Goal: Task Accomplishment & Management: Manage account settings

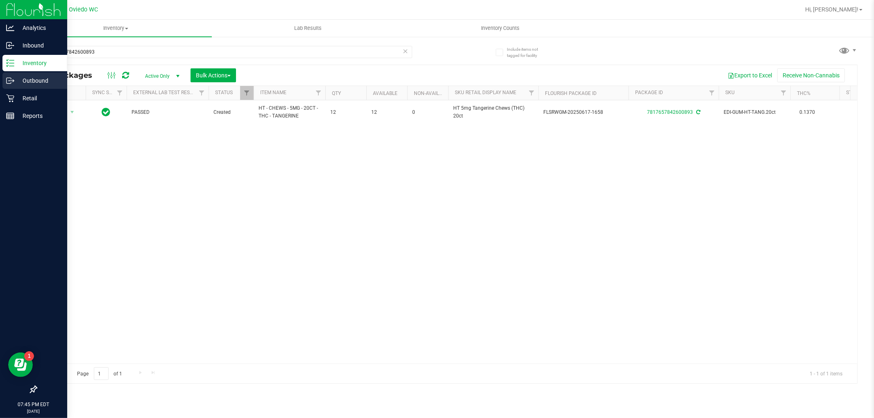
click at [20, 80] on p "Outbound" at bounding box center [38, 81] width 49 height 10
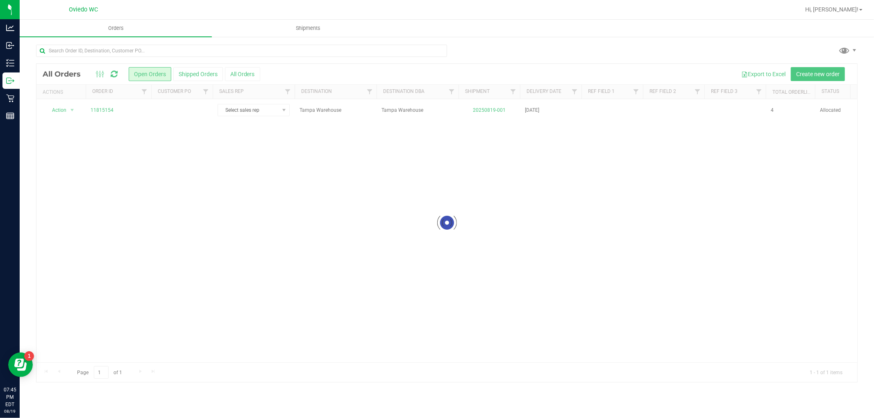
click at [100, 111] on div at bounding box center [446, 223] width 820 height 318
click at [100, 111] on link "11815154" at bounding box center [102, 110] width 23 height 8
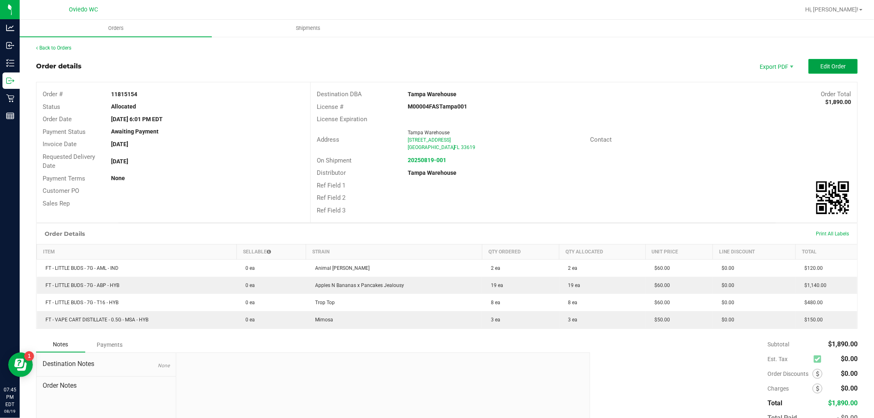
click at [824, 71] on button "Edit Order" at bounding box center [832, 66] width 49 height 15
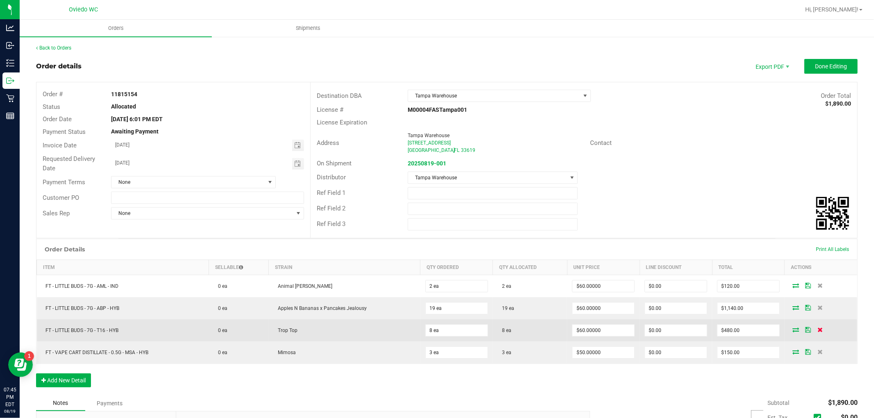
click at [817, 328] on icon at bounding box center [819, 329] width 5 height 5
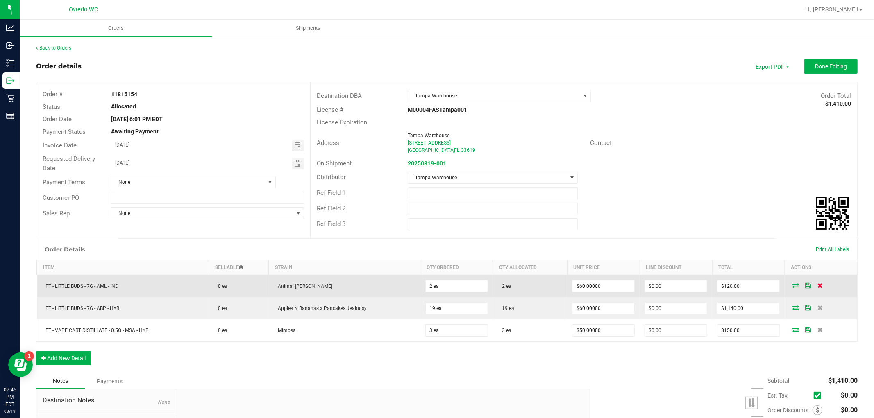
click at [817, 285] on icon at bounding box center [819, 285] width 5 height 5
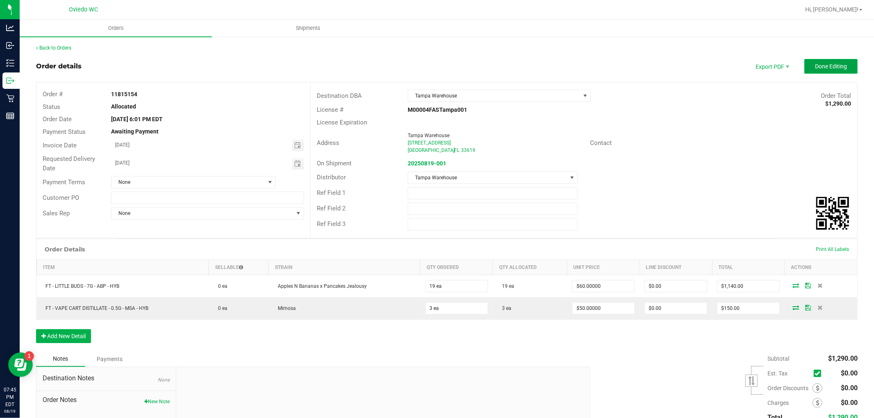
click at [822, 68] on span "Done Editing" at bounding box center [831, 66] width 32 height 7
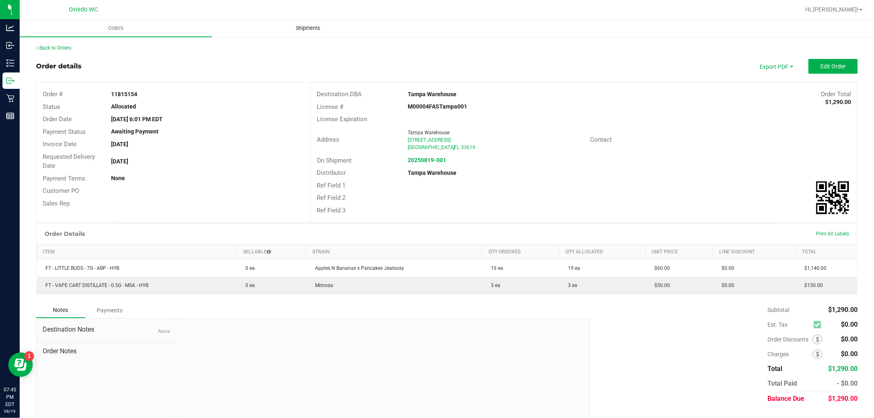
click at [308, 27] on span "Shipments" at bounding box center [308, 28] width 47 height 7
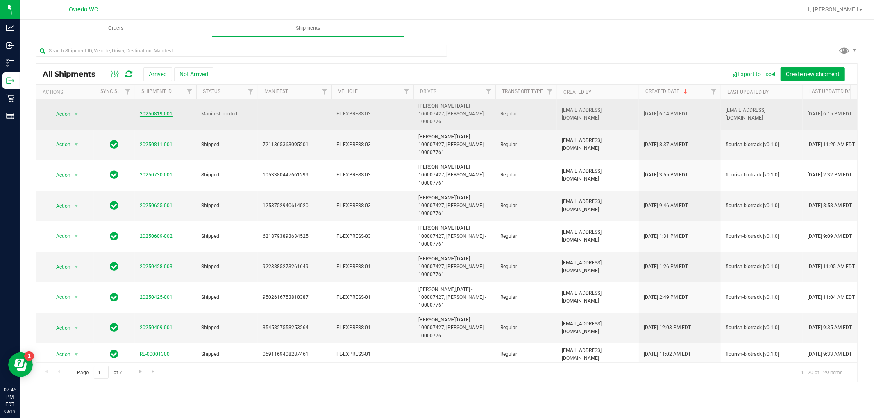
click at [151, 111] on link "20250819-001" at bounding box center [156, 114] width 33 height 6
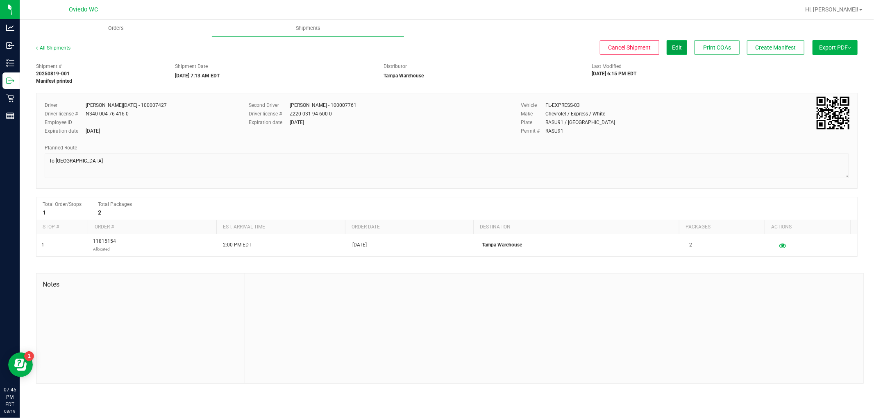
click at [675, 51] on button "Edit" at bounding box center [676, 47] width 20 height 15
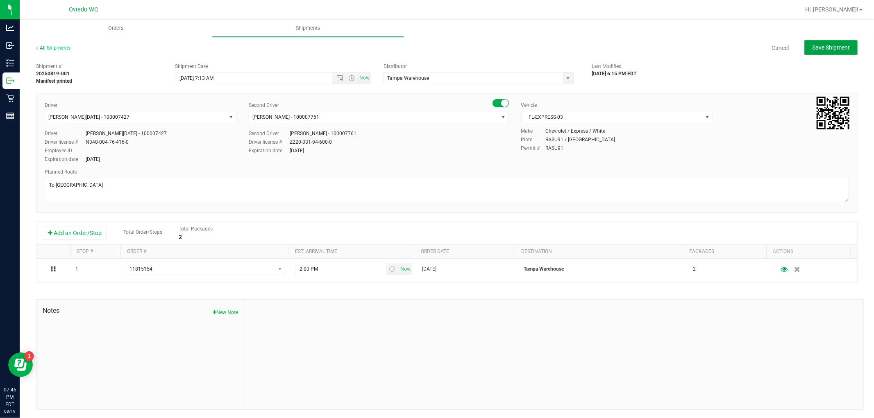
click at [827, 42] on button "Save Shipment" at bounding box center [830, 47] width 53 height 15
type input "[DATE] 11:13 AM"
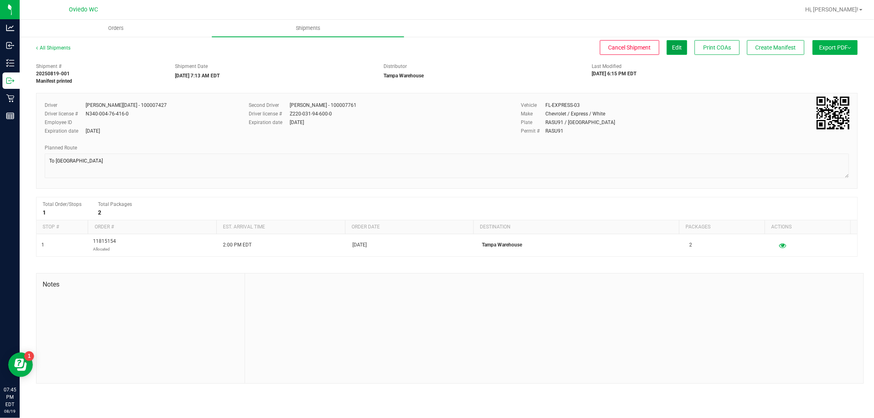
click at [675, 45] on span "Edit" at bounding box center [677, 47] width 10 height 7
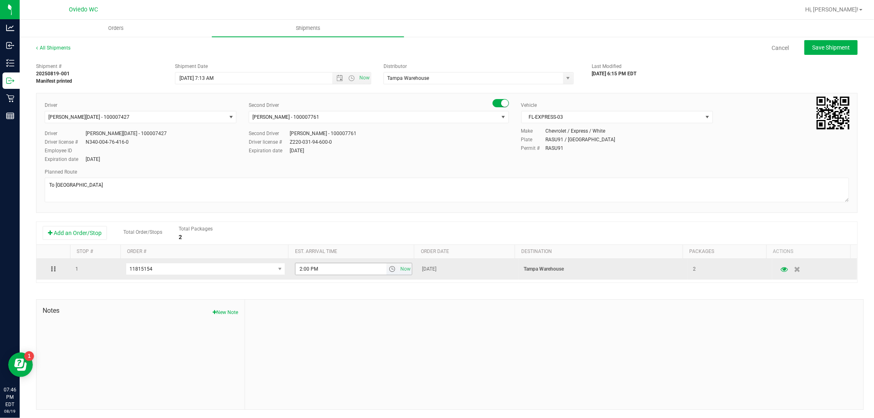
click at [389, 271] on span "select" at bounding box center [392, 269] width 7 height 7
click at [403, 271] on span "Now" at bounding box center [406, 269] width 14 height 12
type input "7:46 PM"
click at [440, 275] on td "[DATE]" at bounding box center [468, 269] width 102 height 21
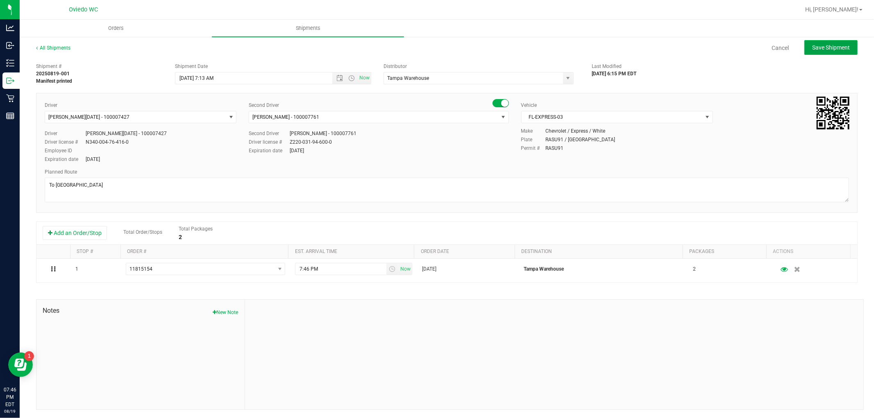
click at [840, 41] on button "Save Shipment" at bounding box center [830, 47] width 53 height 15
type input "[DATE] 11:13 AM"
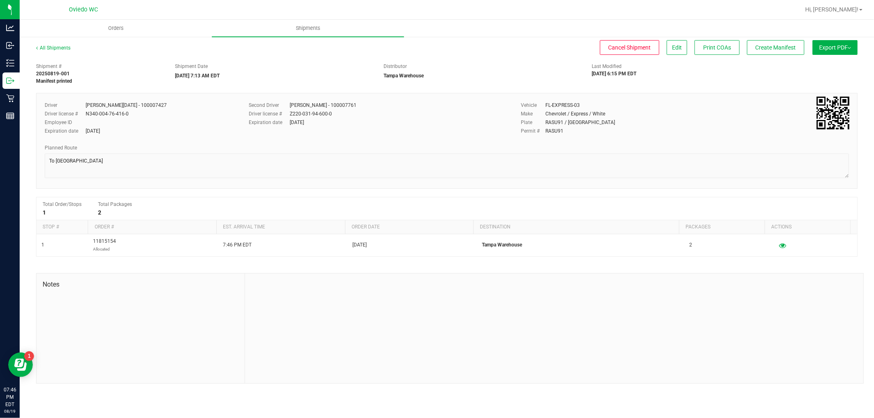
click at [840, 46] on button "Export PDF" at bounding box center [834, 47] width 45 height 15
click at [829, 63] on span "Manifest by Package ID" at bounding box center [823, 66] width 52 height 6
click at [56, 46] on link "All Shipments" at bounding box center [53, 48] width 34 height 6
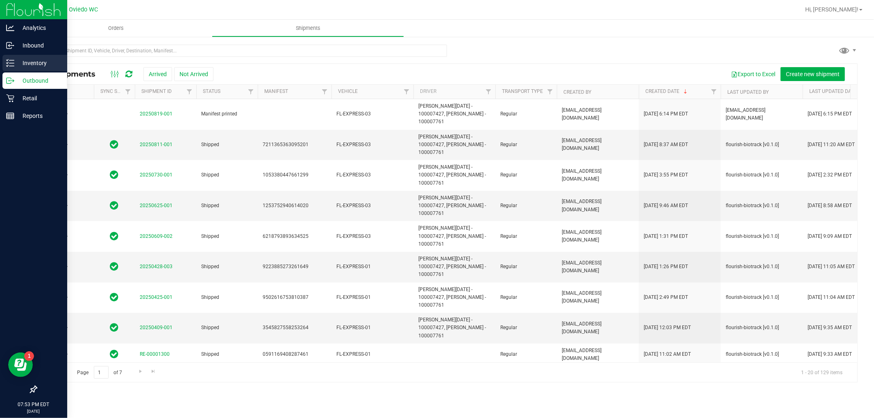
click at [14, 61] on icon at bounding box center [10, 63] width 8 height 8
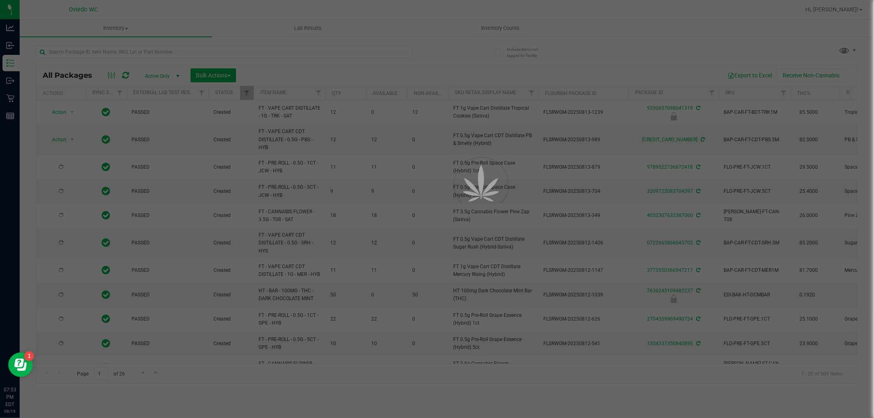
type input "[DATE]"
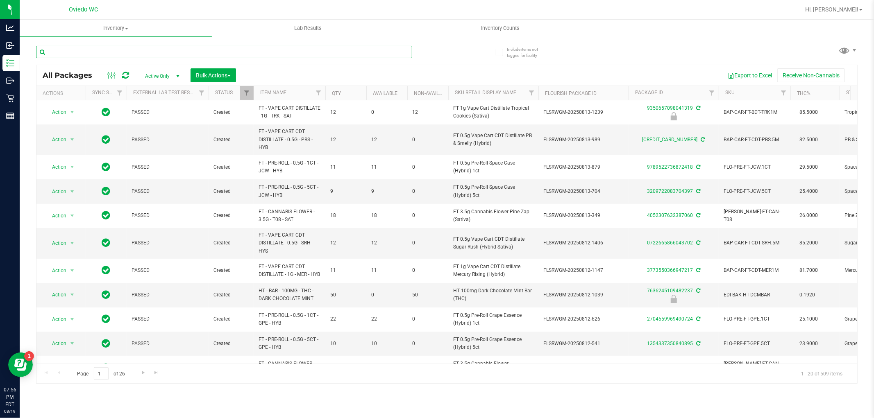
drag, startPoint x: 126, startPoint y: 45, endPoint x: 126, endPoint y: 56, distance: 10.2
click at [126, 47] on input "text" at bounding box center [224, 52] width 376 height 12
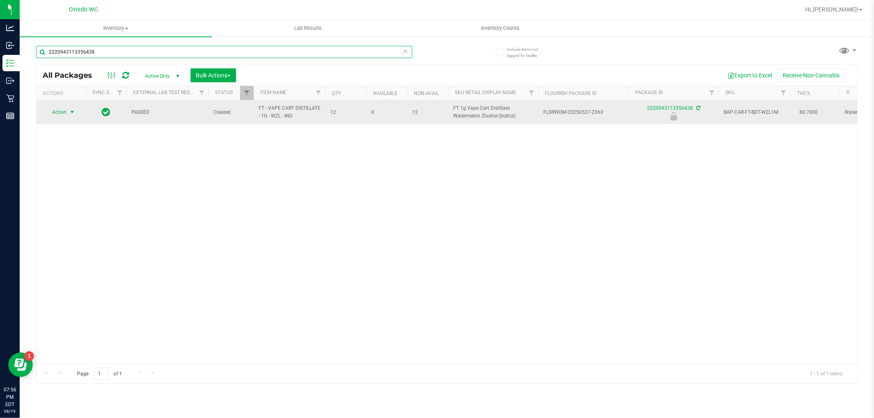
type input "2220943113356438"
click at [59, 113] on span "Action" at bounding box center [56, 111] width 22 height 11
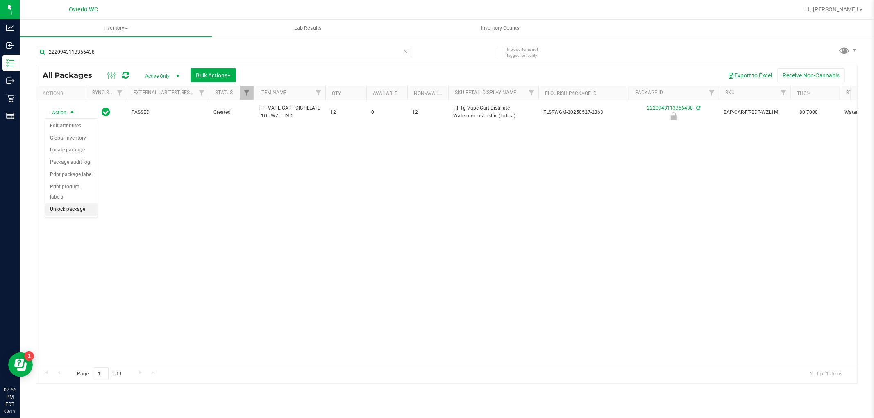
click at [84, 208] on li "Unlock package" at bounding box center [71, 210] width 52 height 12
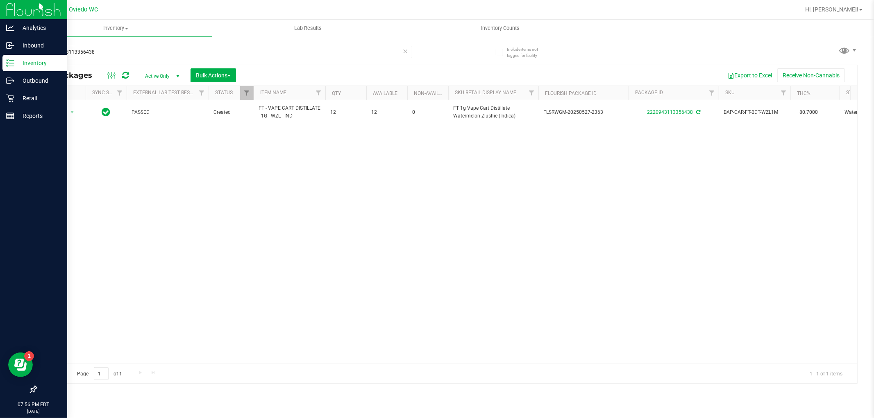
click at [13, 67] on div "Inventory" at bounding box center [34, 63] width 65 height 16
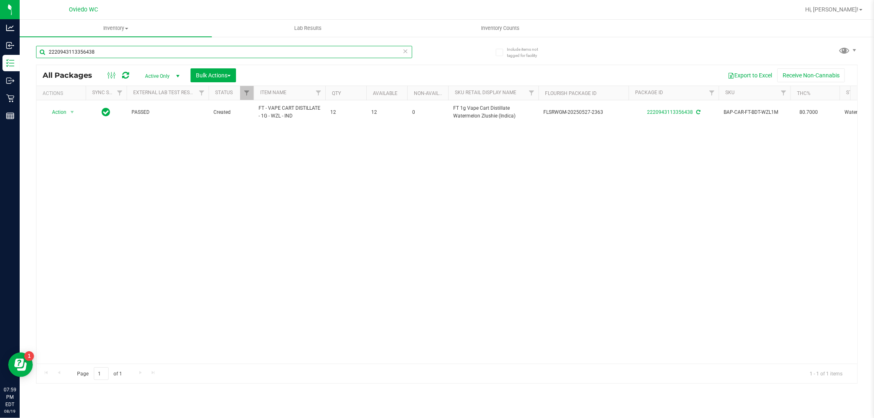
click at [107, 48] on input "2220943113356438" at bounding box center [224, 52] width 376 height 12
paste input "W-AUG25GRZ01-0809"
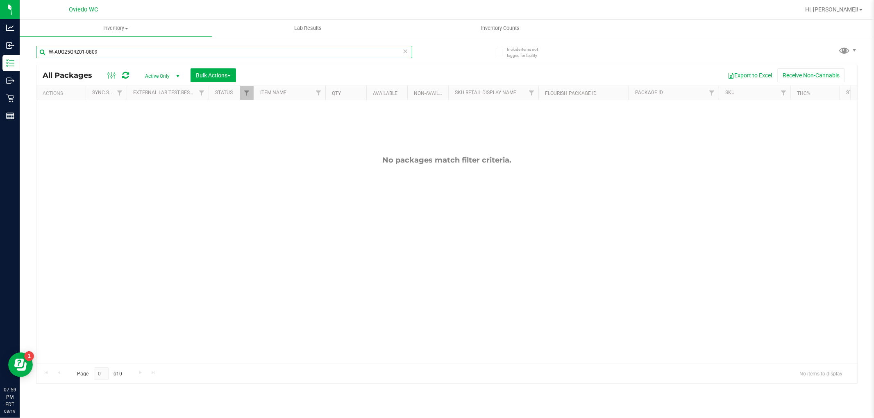
type input "W-AUG25GRZ01-0809"
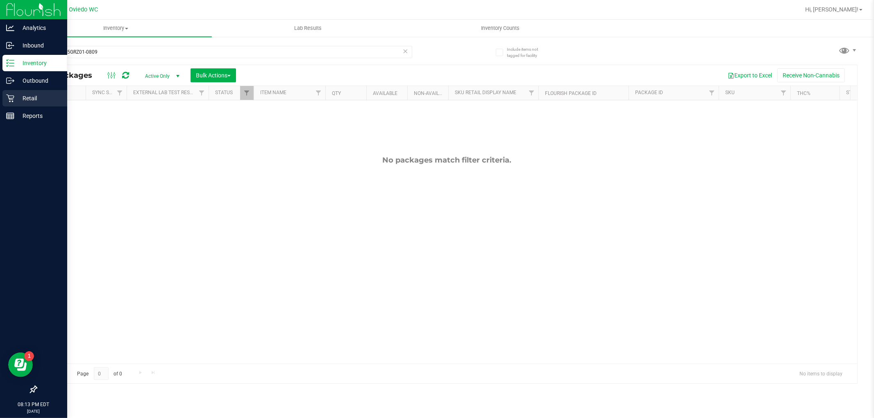
click at [0, 105] on link "Retail" at bounding box center [33, 99] width 67 height 18
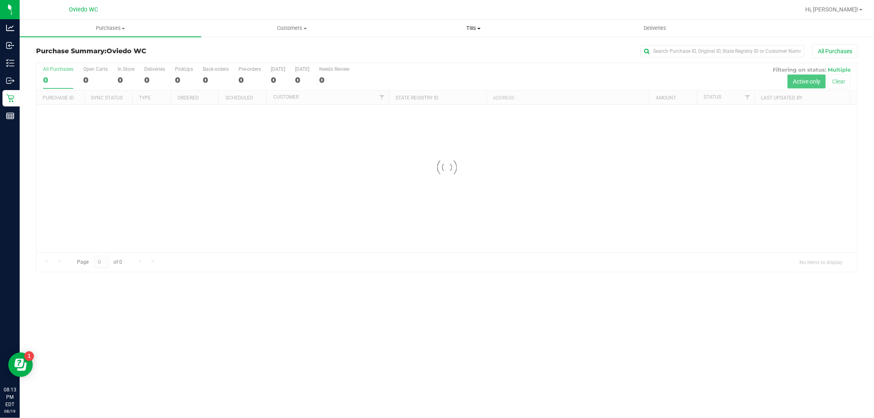
click at [478, 27] on span "Tills" at bounding box center [473, 28] width 181 height 7
click at [435, 51] on span "Manage tills" at bounding box center [410, 49] width 55 height 7
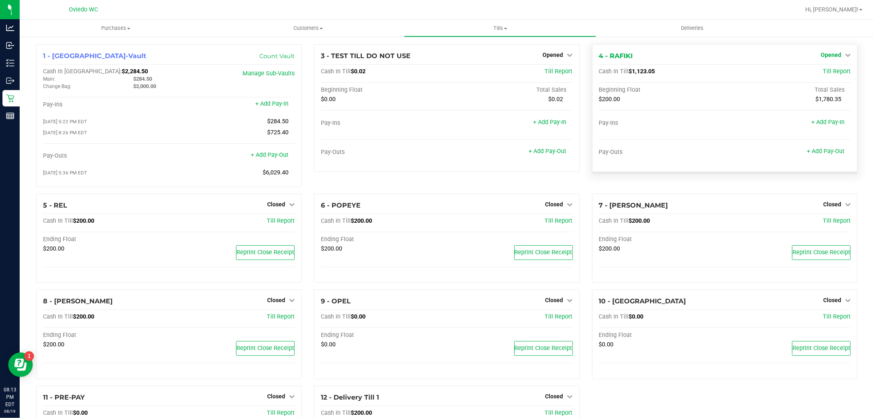
click at [820, 54] on span "Opened" at bounding box center [830, 55] width 20 height 7
click at [820, 67] on div "Close Till" at bounding box center [831, 72] width 61 height 10
click at [816, 75] on div "Close Till" at bounding box center [831, 72] width 61 height 10
click at [820, 70] on link "Close Till" at bounding box center [831, 72] width 22 height 7
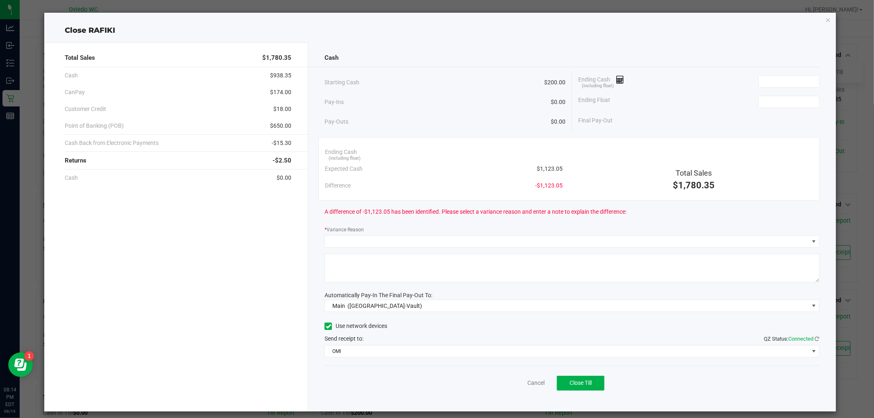
drag, startPoint x: 562, startPoint y: 169, endPoint x: 537, endPoint y: 169, distance: 25.4
click at [537, 169] on div "Ending Cash (including float) Expected Cash $1,123.05 Difference -$1,123.05" at bounding box center [444, 169] width 250 height 50
copy span "1,123.05"
click at [799, 83] on input at bounding box center [789, 81] width 60 height 11
paste input "1123.05"
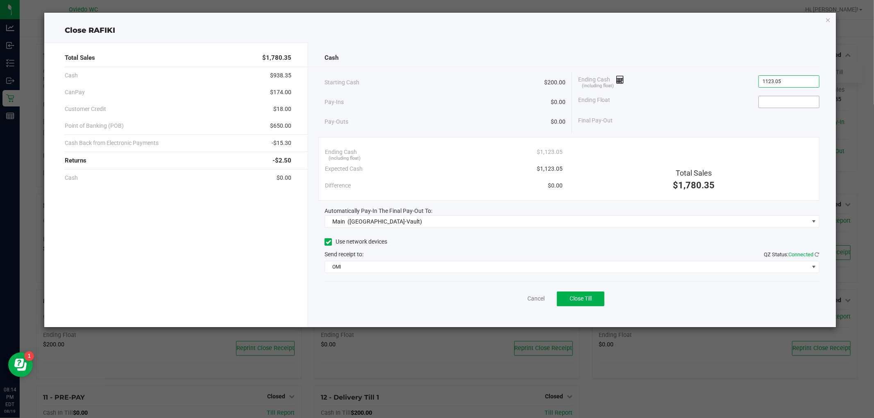
type input "$1,123.05"
click at [793, 105] on input at bounding box center [789, 101] width 60 height 11
type input "$200.00"
click at [723, 38] on div "Total Sales $1,780.35 Cash $938.35 CanPay $174.00 Customer Credit $18.00 Point …" at bounding box center [439, 181] width 791 height 291
click at [575, 300] on span "Close Till" at bounding box center [580, 298] width 22 height 7
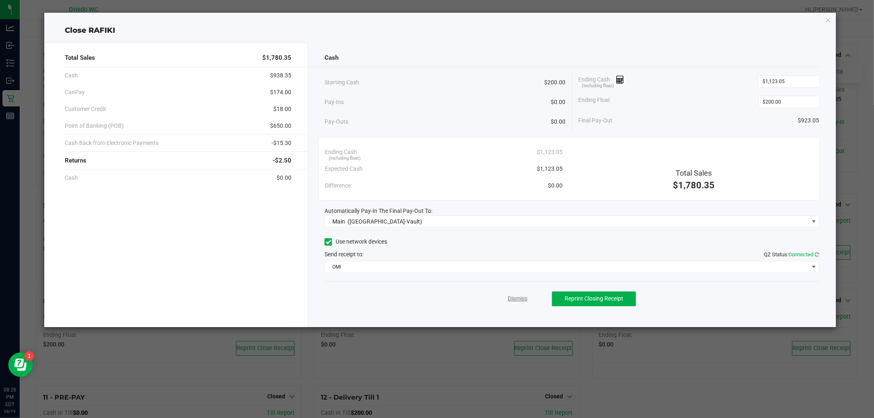
click at [515, 299] on link "Dismiss" at bounding box center [518, 299] width 20 height 9
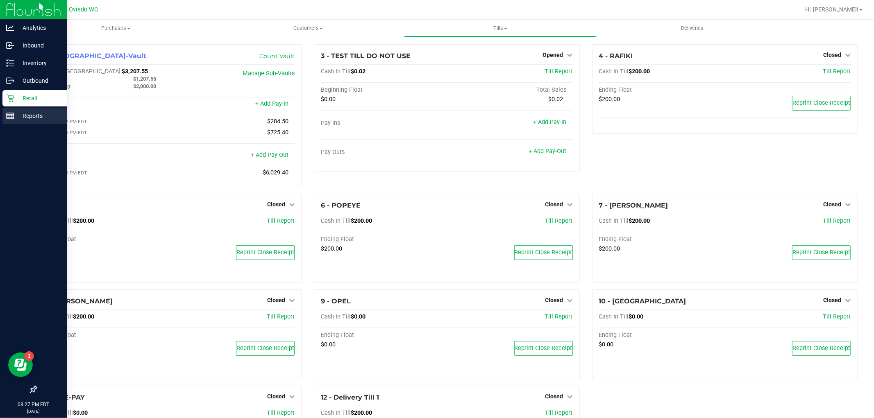
click at [22, 111] on p "Reports" at bounding box center [38, 116] width 49 height 10
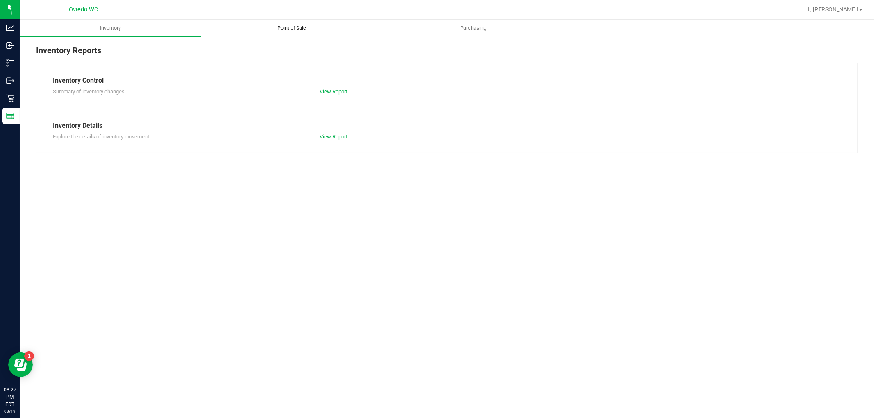
click at [302, 26] on span "Point of Sale" at bounding box center [292, 28] width 51 height 7
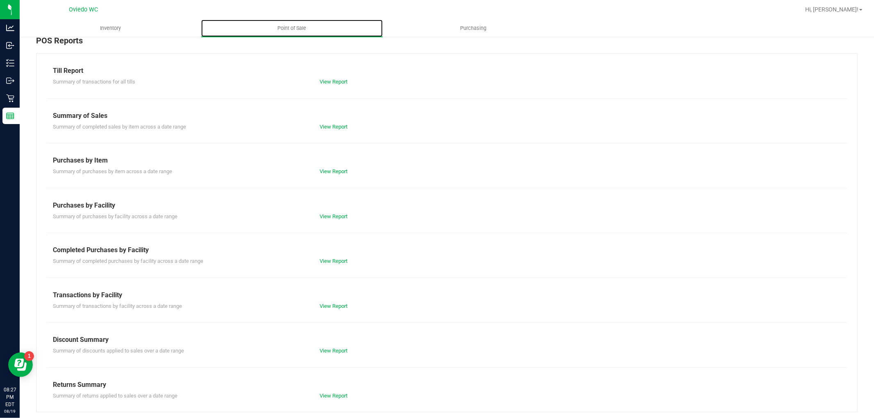
scroll to position [13, 0]
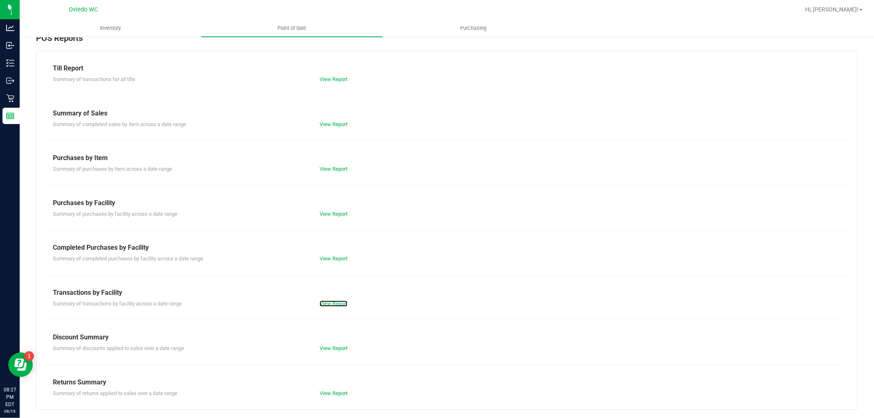
drag, startPoint x: 319, startPoint y: 303, endPoint x: 265, endPoint y: 380, distance: 93.6
click at [319, 304] on link "View Report" at bounding box center [333, 304] width 28 height 6
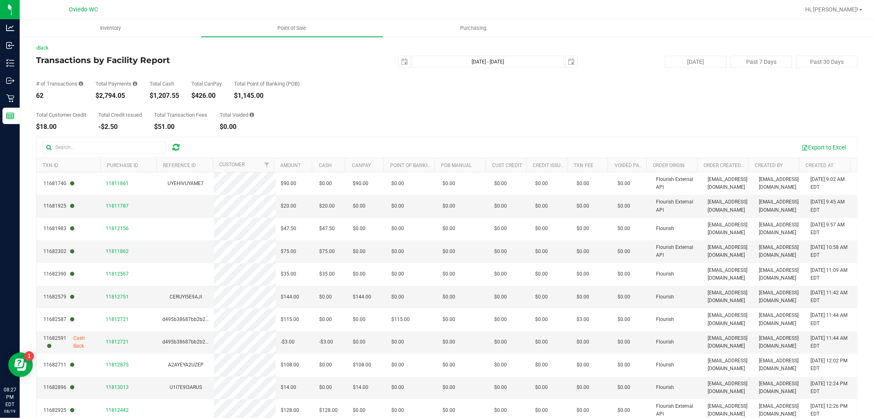
click at [93, 46] on div "Back" at bounding box center [446, 47] width 821 height 7
click at [400, 66] on span "select" at bounding box center [404, 61] width 11 height 11
click at [401, 145] on link "17" at bounding box center [401, 145] width 12 height 13
type input "[DATE]"
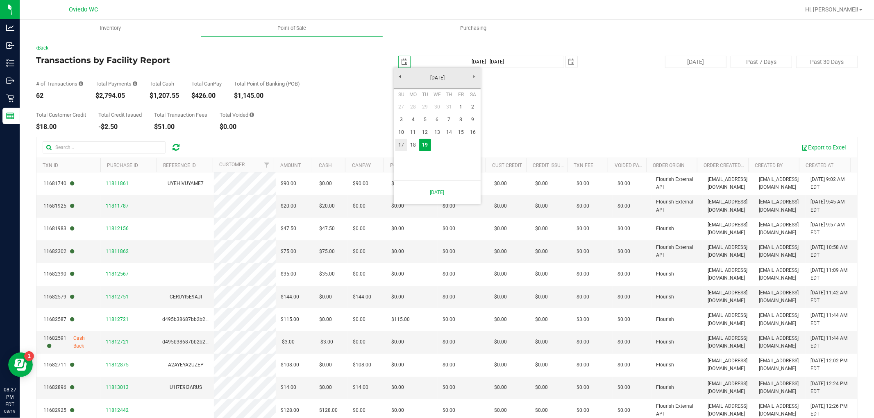
type input "[DATE] - [DATE]"
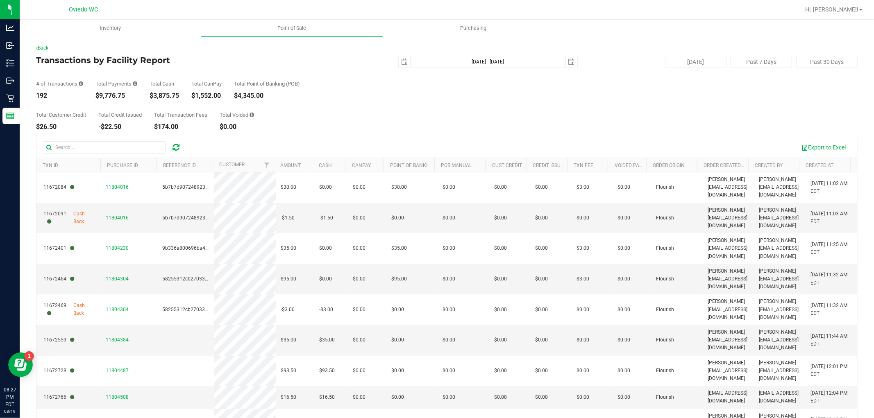
click at [95, 51] on div "Back" at bounding box center [446, 47] width 821 height 7
click at [401, 59] on span "select" at bounding box center [404, 62] width 7 height 7
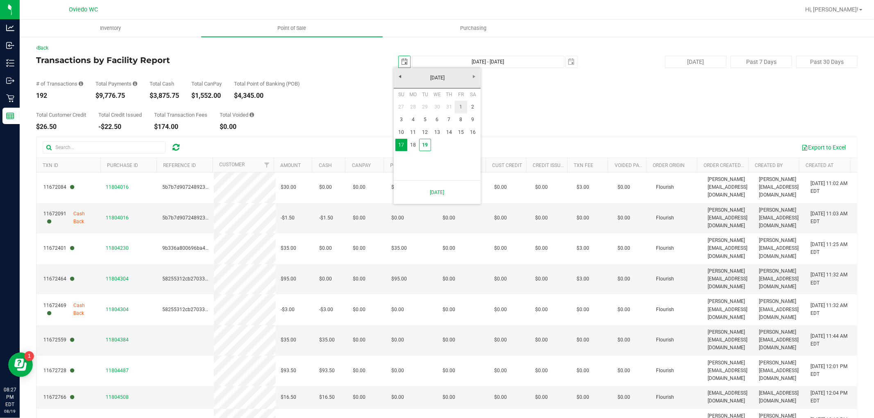
click at [458, 107] on link "1" at bounding box center [461, 107] width 12 height 13
type input "[DATE]"
type input "[DATE] - [DATE]"
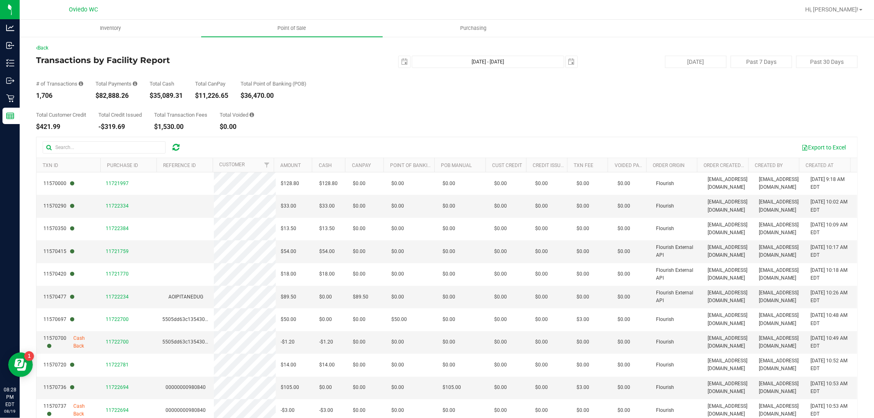
click at [91, 73] on div "# of Transactions 1,706 Total Payments $82,888.26 Total Cash $35,089.31 Total C…" at bounding box center [446, 83] width 821 height 31
click at [403, 62] on span "select" at bounding box center [404, 62] width 7 height 7
click at [429, 147] on link "19" at bounding box center [425, 145] width 12 height 13
type input "[DATE]"
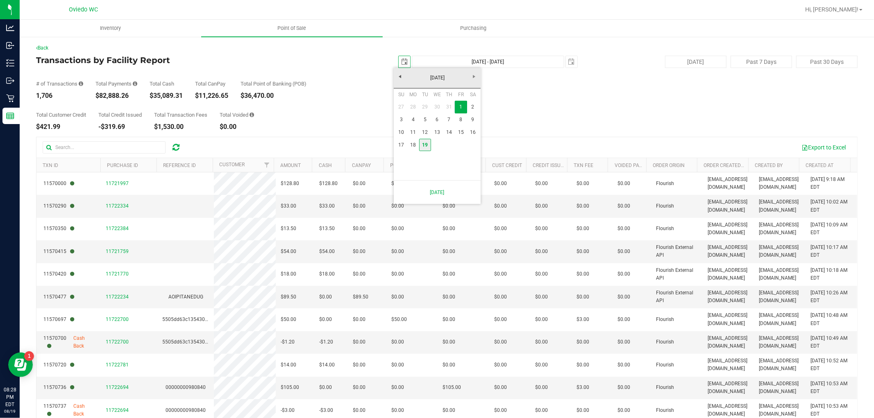
type input "[DATE] - [DATE]"
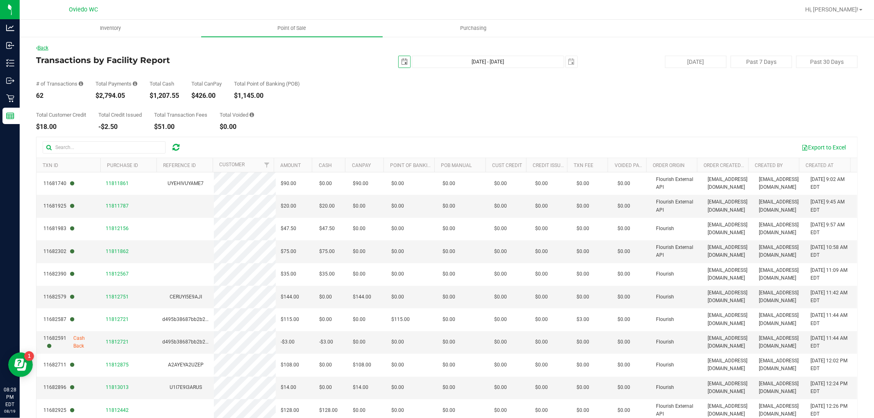
click at [45, 48] on link "Back" at bounding box center [42, 48] width 12 height 6
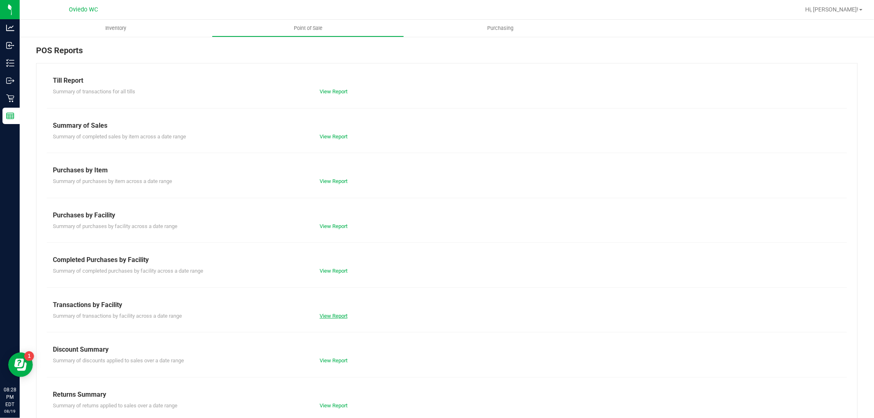
click at [333, 314] on link "View Report" at bounding box center [333, 316] width 28 height 6
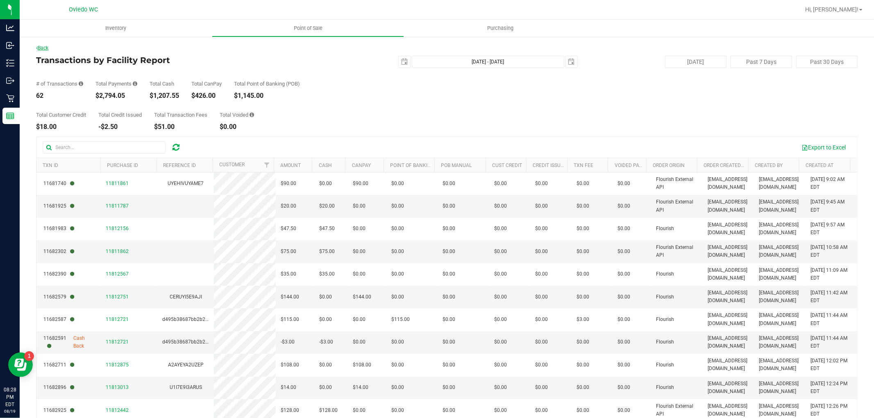
click at [41, 48] on link "Back" at bounding box center [42, 48] width 12 height 6
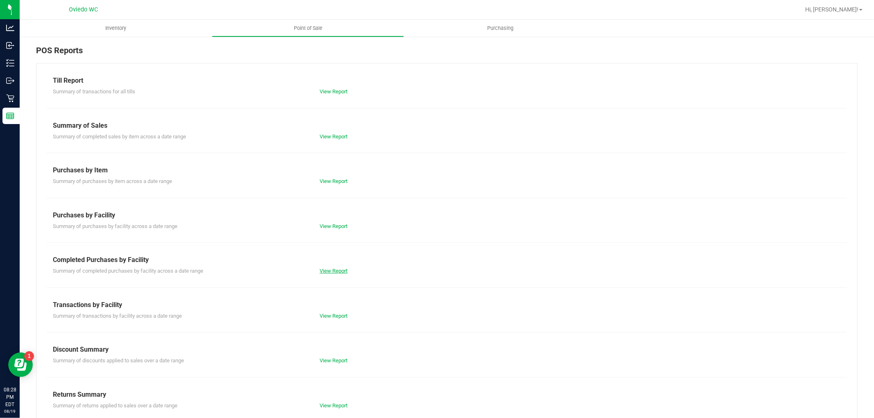
click at [329, 268] on link "View Report" at bounding box center [333, 271] width 28 height 6
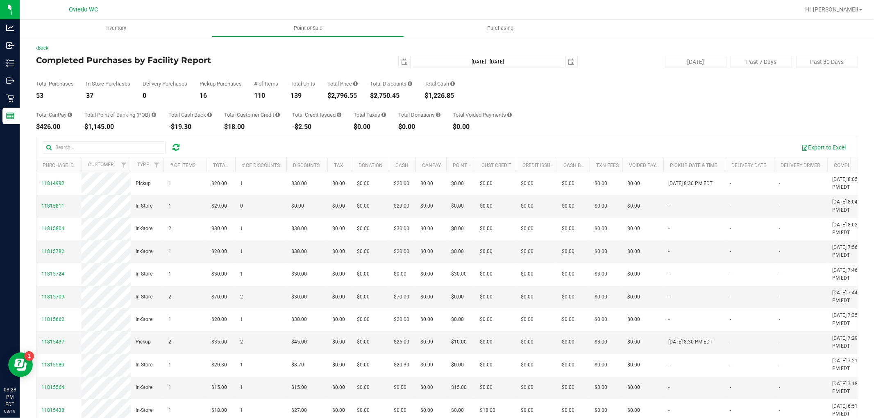
click at [58, 8] on div "Oviedo WC" at bounding box center [84, 9] width 120 height 13
click at [43, 49] on link "Back" at bounding box center [42, 48] width 12 height 6
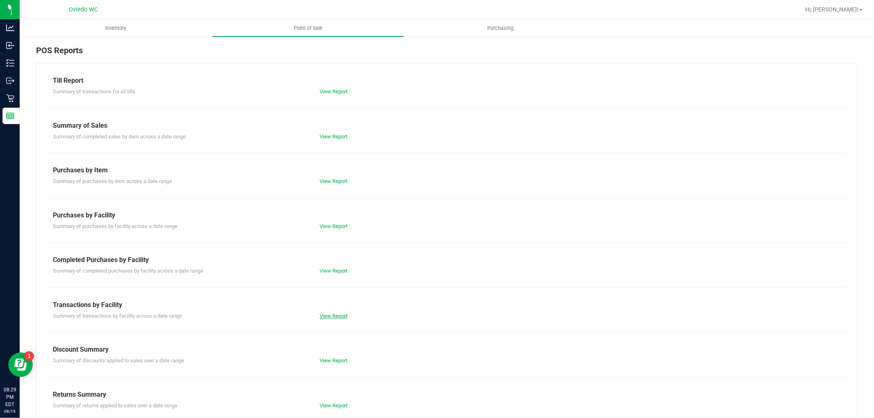
click at [334, 317] on link "View Report" at bounding box center [333, 316] width 28 height 6
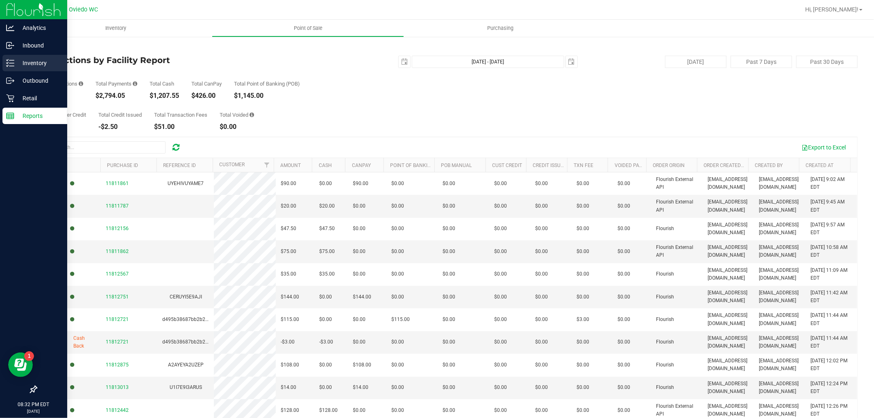
click at [27, 64] on p "Inventory" at bounding box center [38, 63] width 49 height 10
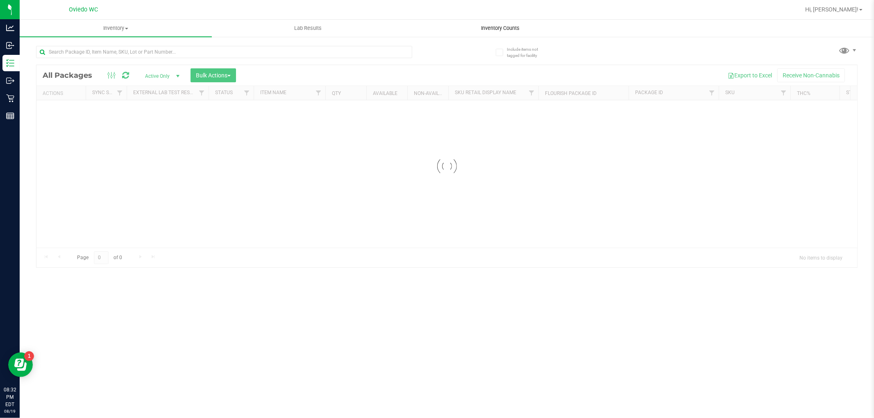
click at [499, 29] on span "Inventory Counts" at bounding box center [500, 28] width 61 height 7
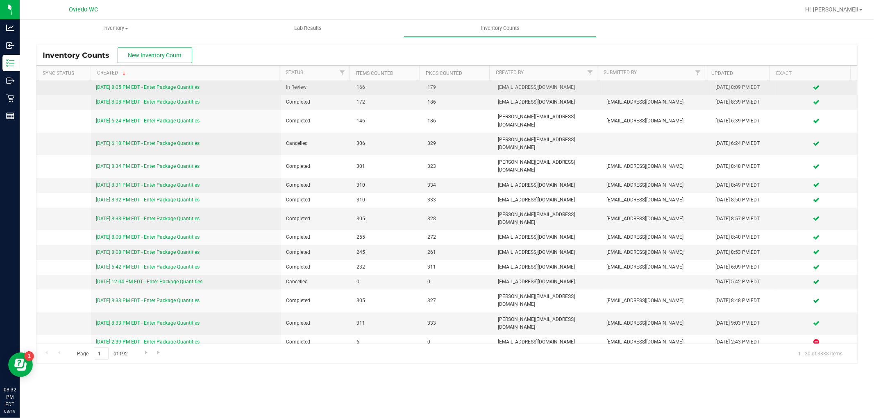
click at [137, 88] on link "[DATE] 8:05 PM EDT - Enter Package Quantities" at bounding box center [148, 87] width 104 height 6
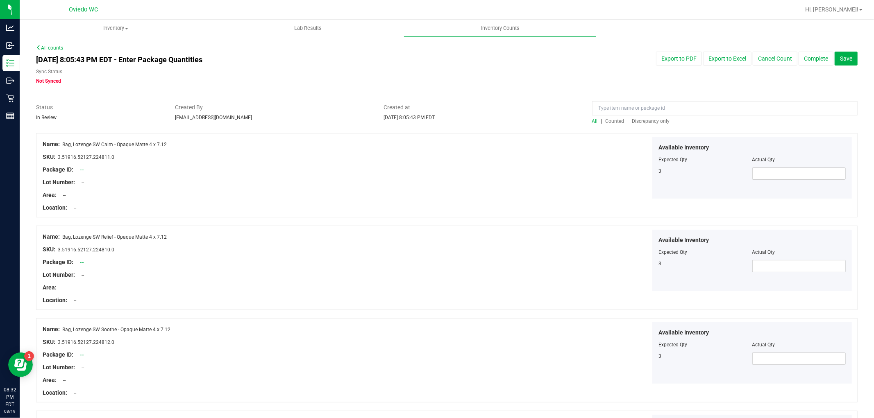
click at [652, 120] on span "Discrepancy only" at bounding box center [651, 121] width 38 height 6
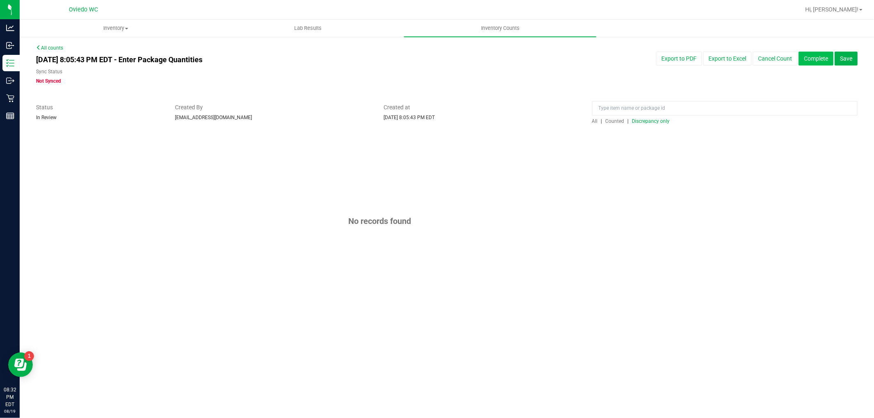
click at [822, 62] on button "Complete" at bounding box center [815, 59] width 35 height 14
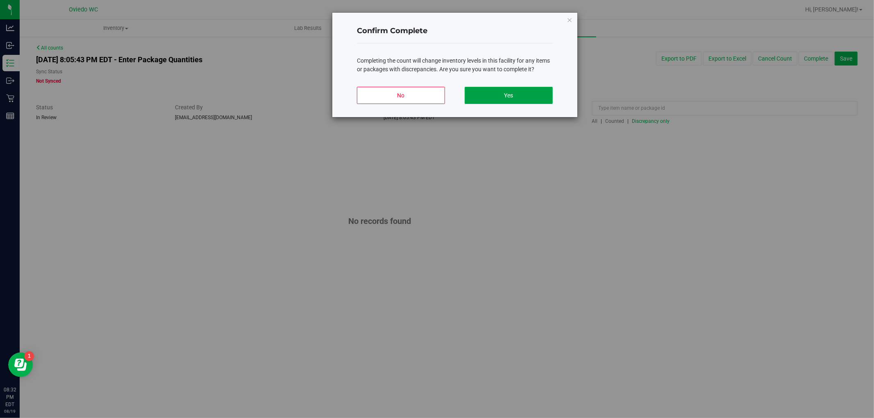
click at [510, 92] on button "Yes" at bounding box center [508, 95] width 88 height 17
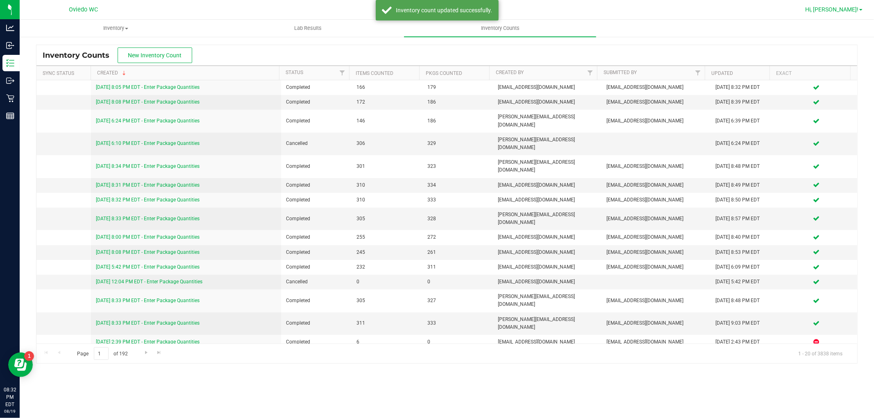
click at [846, 11] on span "Hi, [PERSON_NAME]!" at bounding box center [831, 9] width 53 height 7
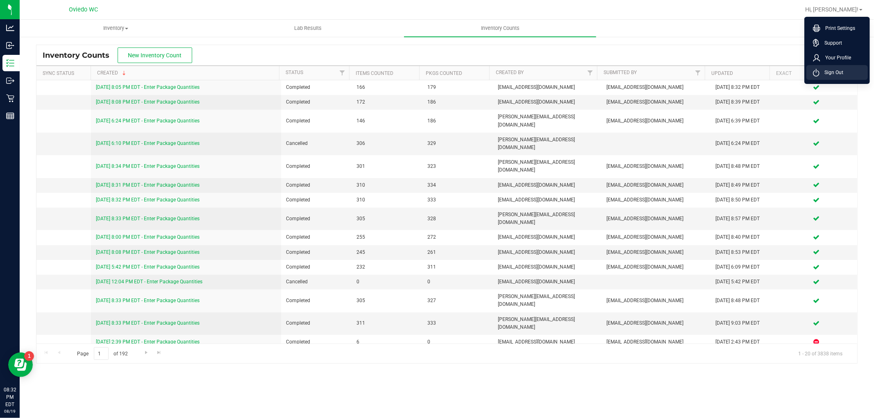
click at [826, 73] on span "Sign Out" at bounding box center [831, 72] width 24 height 8
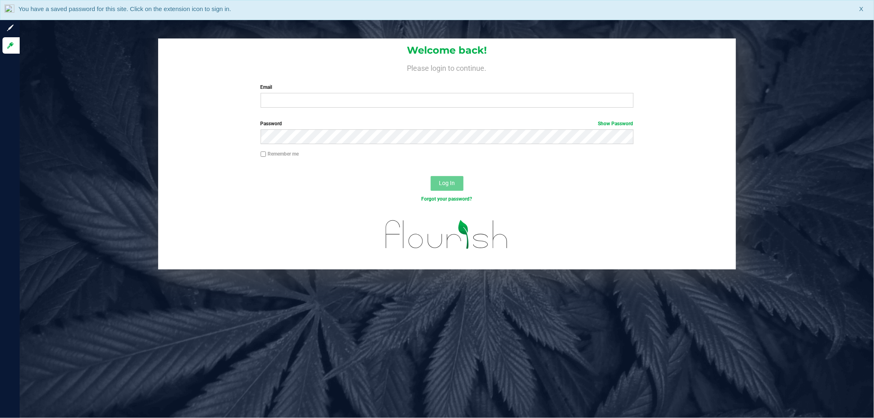
click at [287, 93] on div "Email Required Please format your email correctly." at bounding box center [446, 96] width 385 height 24
click at [309, 100] on input "Email" at bounding box center [447, 100] width 373 height 15
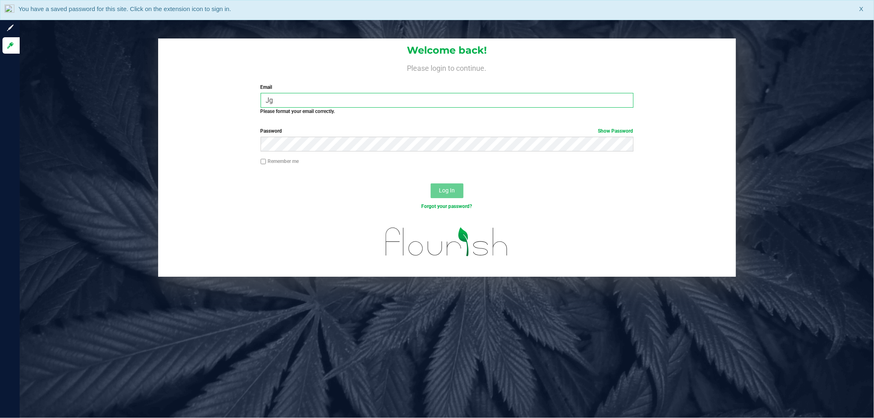
type input "J"
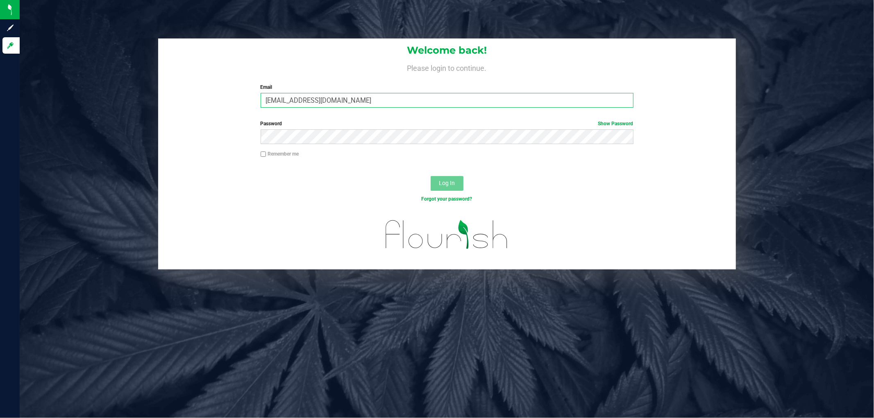
type input "[EMAIL_ADDRESS][DOMAIN_NAME]"
click at [431, 176] on button "Log In" at bounding box center [447, 183] width 33 height 15
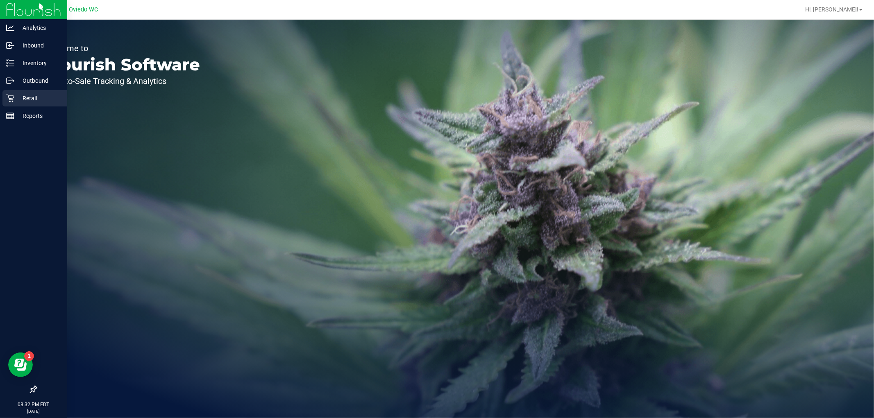
click at [10, 93] on div "Retail" at bounding box center [34, 98] width 65 height 16
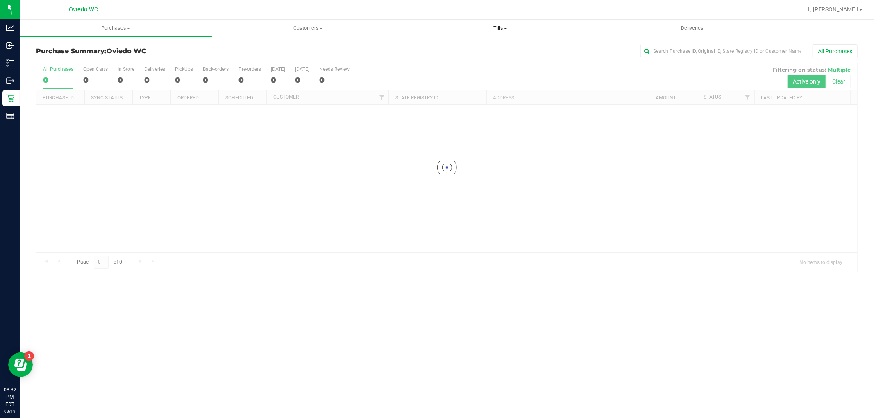
click at [498, 25] on span "Tills" at bounding box center [499, 28] width 191 height 7
click at [437, 47] on span "Manage tills" at bounding box center [431, 49] width 55 height 7
click at [425, 50] on span "Manage tills" at bounding box center [431, 49] width 55 height 7
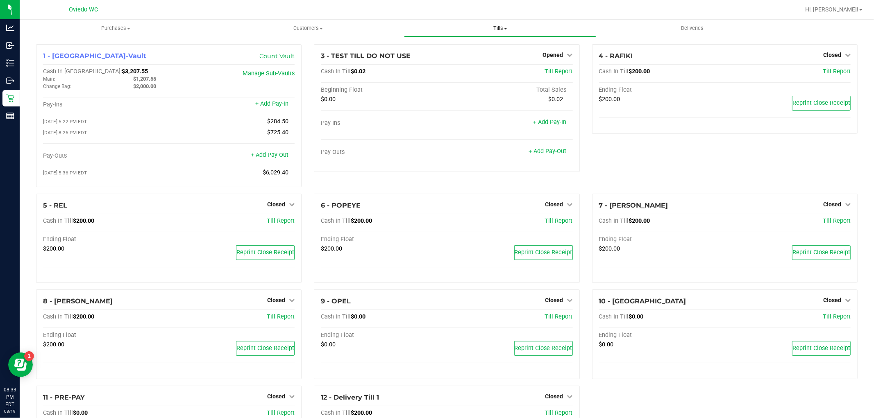
click at [494, 23] on uib-tab-heading "Tills Manage tills Reconcile e-payments" at bounding box center [499, 28] width 191 height 16
click at [458, 59] on span "Reconcile e-payments" at bounding box center [445, 59] width 82 height 7
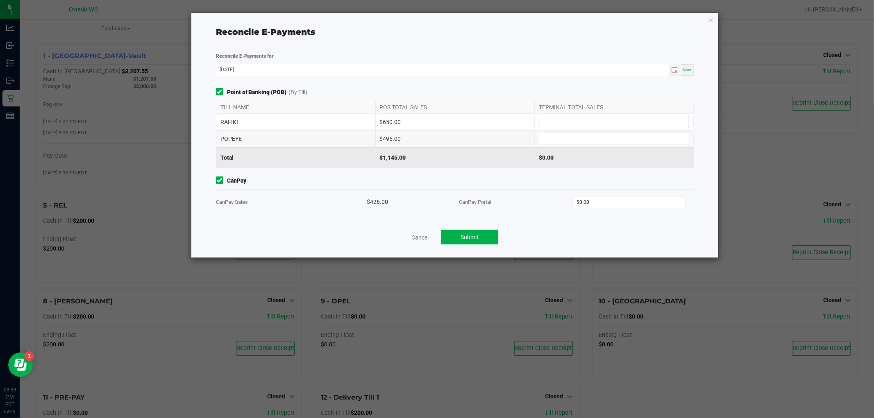
click at [564, 124] on input at bounding box center [614, 121] width 150 height 11
type input "$650.00"
type input "$495.00"
type input "$426.00"
click at [472, 238] on span "Submit" at bounding box center [469, 237] width 18 height 7
